Goal: Task Accomplishment & Management: Manage account settings

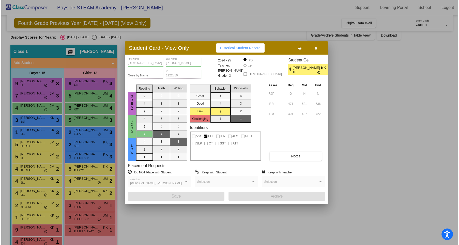
scroll to position [9, 0]
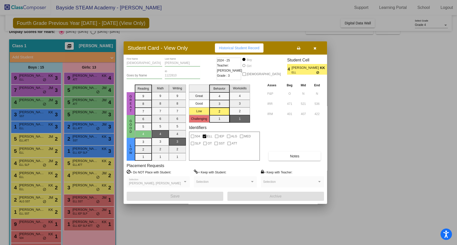
click at [314, 47] on icon "button" at bounding box center [314, 49] width 3 height 4
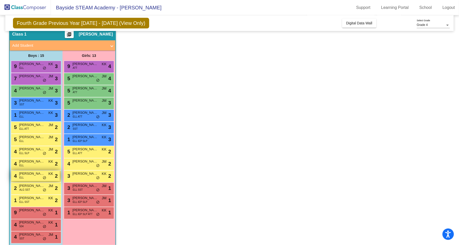
scroll to position [27, 0]
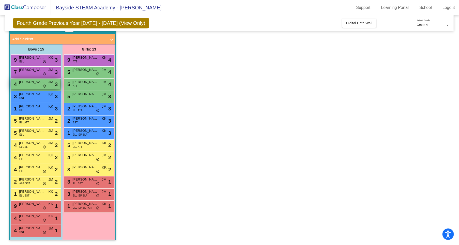
click at [26, 84] on span "[PERSON_NAME]" at bounding box center [31, 82] width 25 height 5
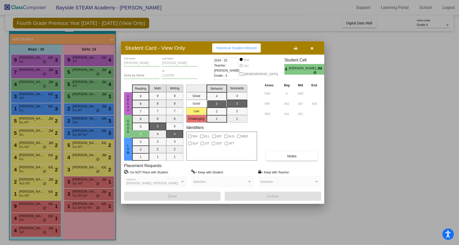
click at [37, 57] on div at bounding box center [229, 122] width 459 height 245
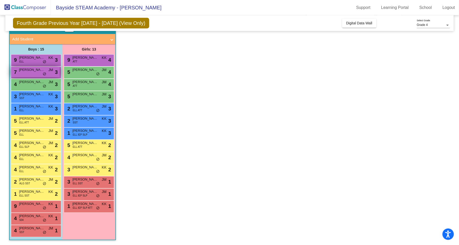
click at [35, 70] on span "[PERSON_NAME]" at bounding box center [31, 69] width 25 height 5
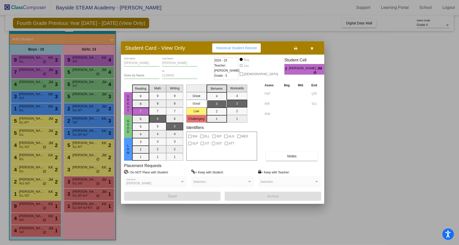
click at [32, 97] on div at bounding box center [229, 122] width 459 height 245
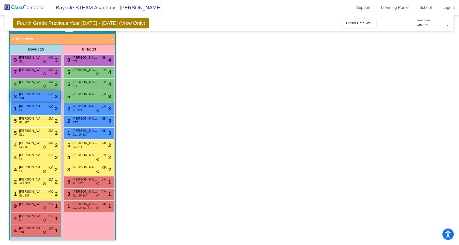
click at [33, 95] on span "[PERSON_NAME]" at bounding box center [31, 94] width 25 height 5
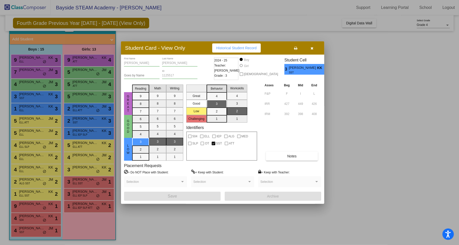
click at [33, 108] on div at bounding box center [229, 122] width 459 height 245
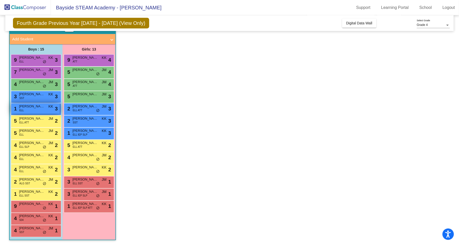
click at [33, 107] on span "[PERSON_NAME]" at bounding box center [31, 106] width 25 height 5
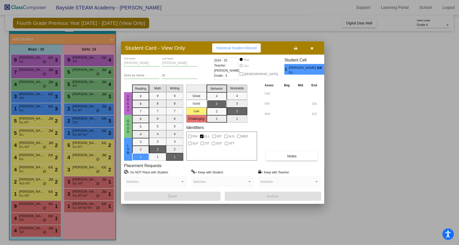
click at [37, 132] on div at bounding box center [229, 122] width 459 height 245
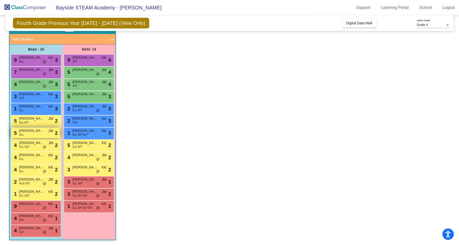
click at [38, 132] on span "[PERSON_NAME]" at bounding box center [31, 130] width 25 height 5
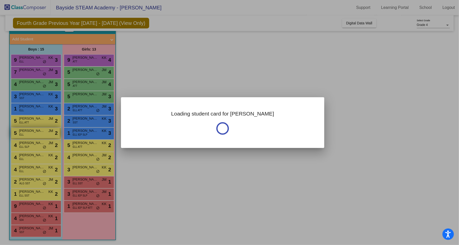
click at [38, 132] on div at bounding box center [229, 122] width 459 height 245
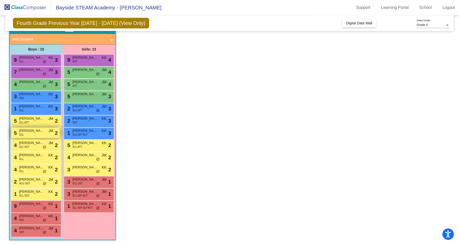
click at [38, 132] on span "[PERSON_NAME]" at bounding box center [31, 130] width 25 height 5
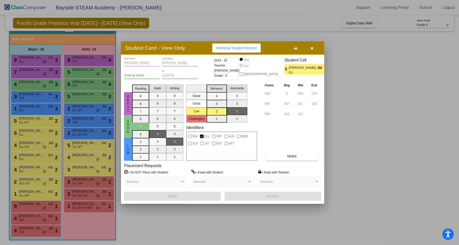
click at [34, 145] on div at bounding box center [229, 122] width 459 height 245
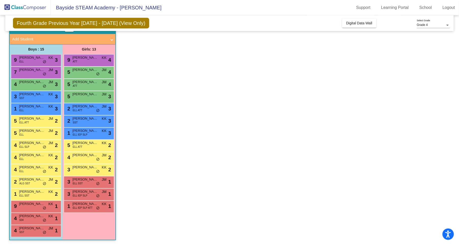
click at [34, 145] on span "[PERSON_NAME]" at bounding box center [31, 143] width 25 height 5
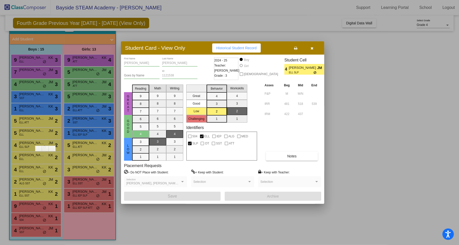
click at [32, 156] on div at bounding box center [229, 122] width 459 height 245
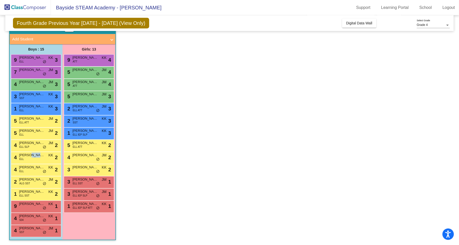
click at [32, 156] on span "[PERSON_NAME]" at bounding box center [31, 155] width 25 height 5
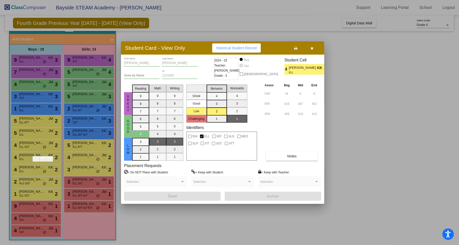
click at [31, 170] on div at bounding box center [229, 122] width 459 height 245
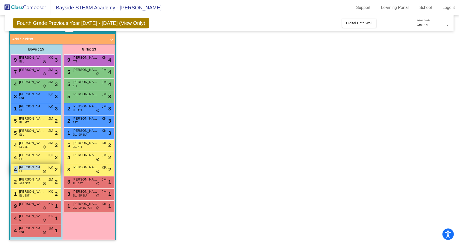
click at [31, 170] on div "4 [PERSON_NAME] [PERSON_NAME] lock do_not_disturb_alt 2" at bounding box center [35, 169] width 49 height 10
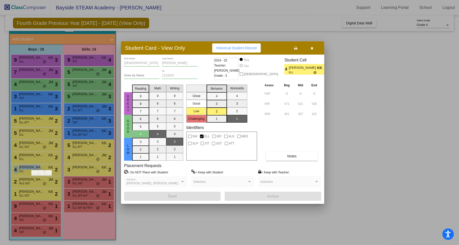
click at [27, 173] on div at bounding box center [27, 173] width 0 height 0
click at [27, 177] on div at bounding box center [229, 122] width 459 height 245
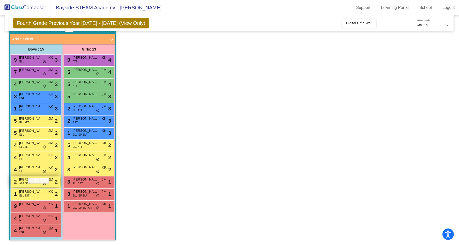
click at [24, 179] on span "[PERSON_NAME]" at bounding box center [31, 179] width 25 height 5
click at [29, 178] on span "[PERSON_NAME]" at bounding box center [31, 179] width 25 height 5
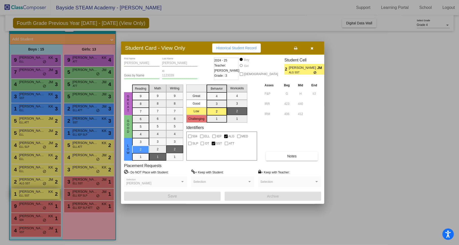
click at [33, 193] on div at bounding box center [229, 122] width 459 height 245
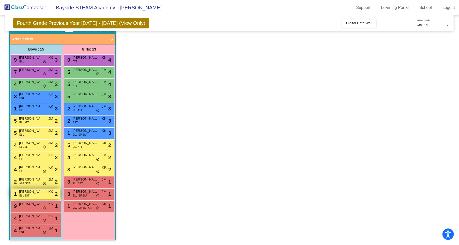
click at [33, 193] on span "[PERSON_NAME]" at bounding box center [31, 191] width 25 height 5
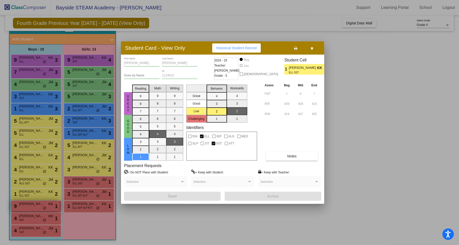
click at [31, 204] on div at bounding box center [229, 122] width 459 height 245
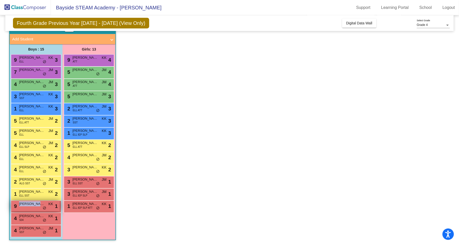
click at [31, 204] on span "[PERSON_NAME]" at bounding box center [31, 204] width 25 height 5
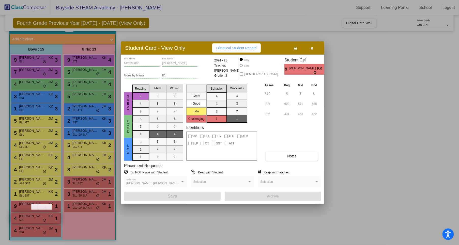
click at [32, 216] on div at bounding box center [229, 122] width 459 height 245
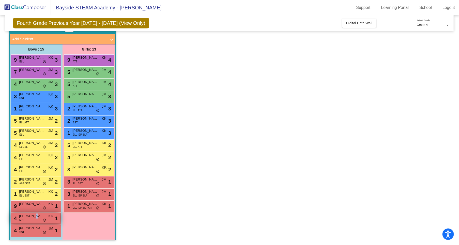
click at [32, 216] on span "[PERSON_NAME]" at bounding box center [31, 216] width 25 height 5
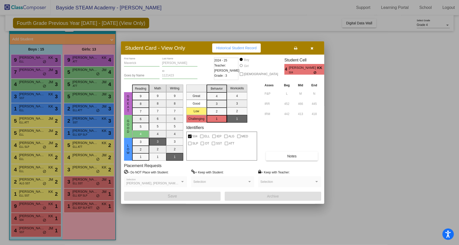
click at [37, 231] on div at bounding box center [229, 122] width 459 height 245
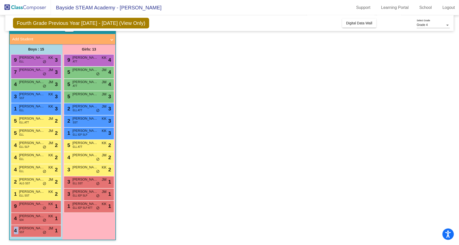
click at [37, 231] on div "4 [PERSON_NAME] SST JM lock do_not_disturb_alt 1" at bounding box center [35, 230] width 49 height 10
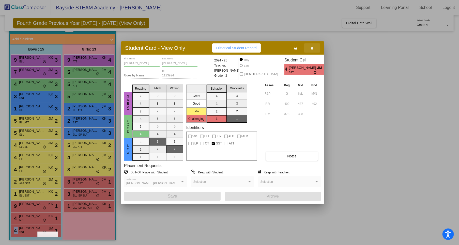
click at [312, 46] on span "button" at bounding box center [312, 48] width 3 height 4
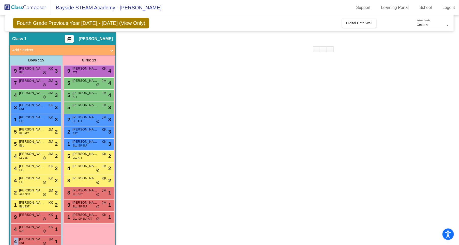
scroll to position [0, 0]
